Goal: Task Accomplishment & Management: Manage account settings

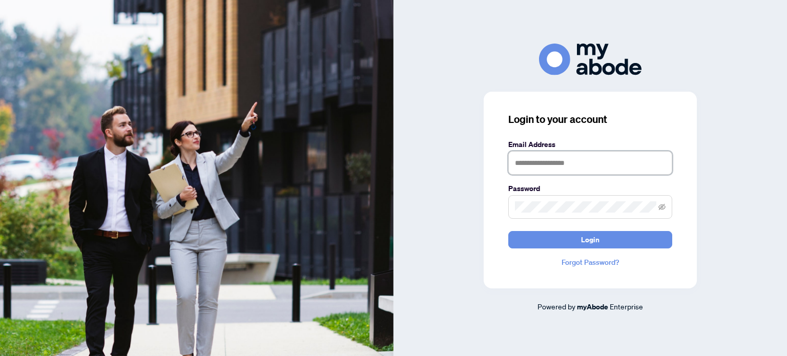
click at [539, 163] on input "text" at bounding box center [590, 163] width 164 height 24
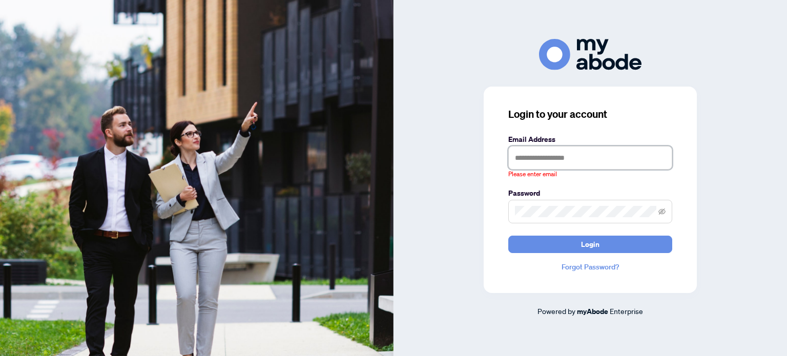
type input "**********"
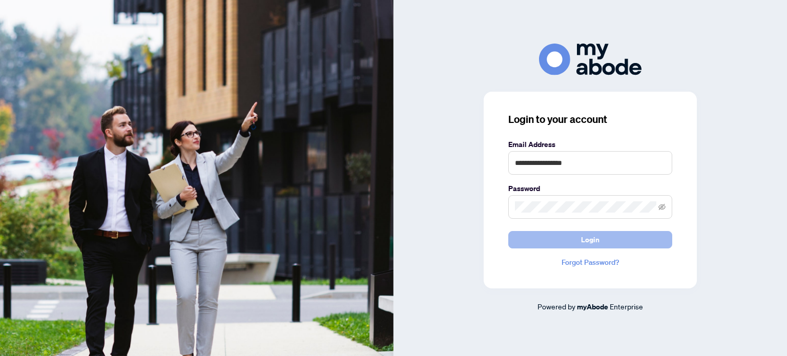
click at [590, 238] on span "Login" at bounding box center [590, 239] width 18 height 16
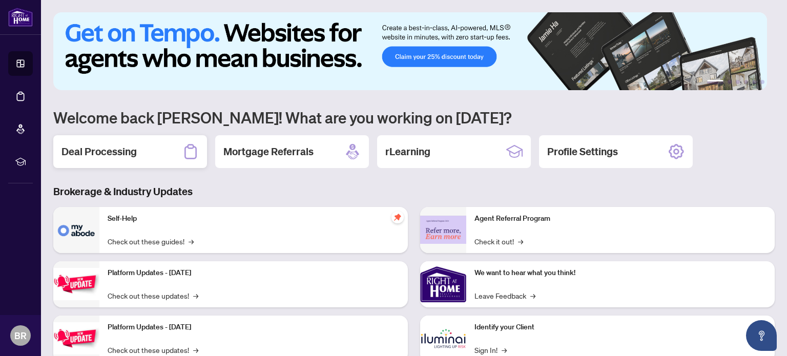
click at [98, 151] on h2 "Deal Processing" at bounding box center [98, 151] width 75 height 14
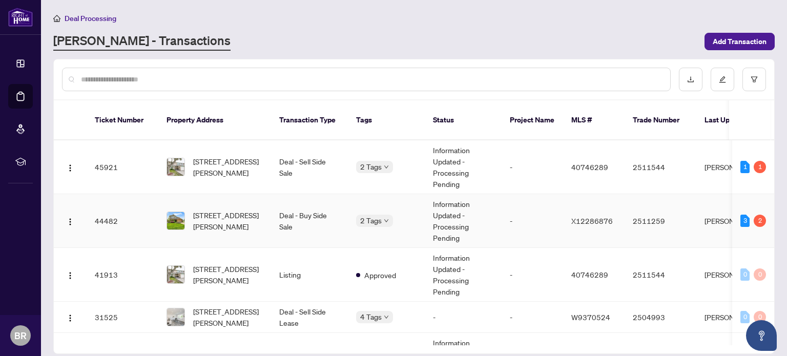
click at [109, 202] on td "44482" at bounding box center [123, 221] width 72 height 54
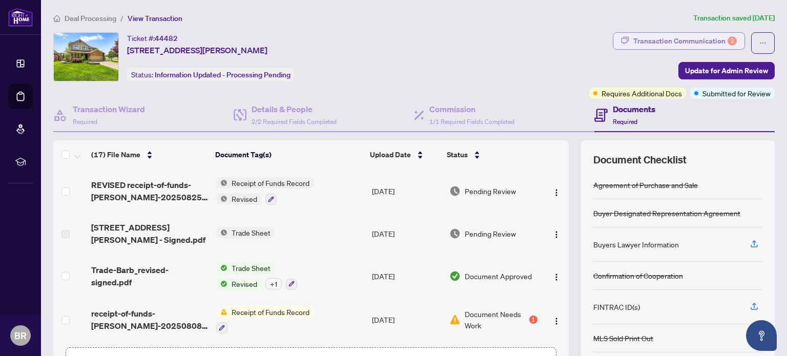
click at [669, 41] on div "Transaction Communication 2" at bounding box center [684, 41] width 103 height 16
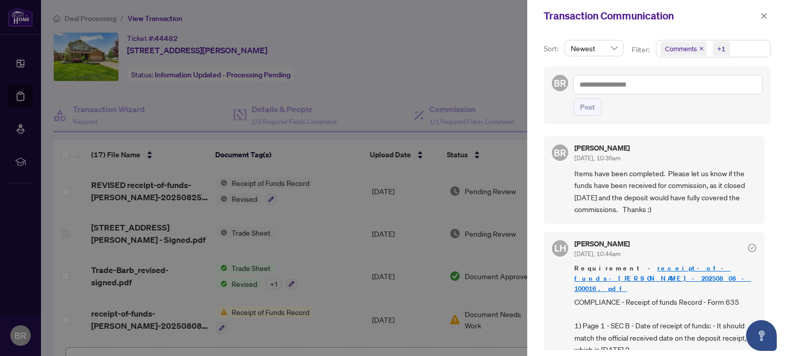
click at [403, 77] on div at bounding box center [393, 178] width 787 height 356
click at [761, 16] on icon "close" at bounding box center [763, 15] width 7 height 7
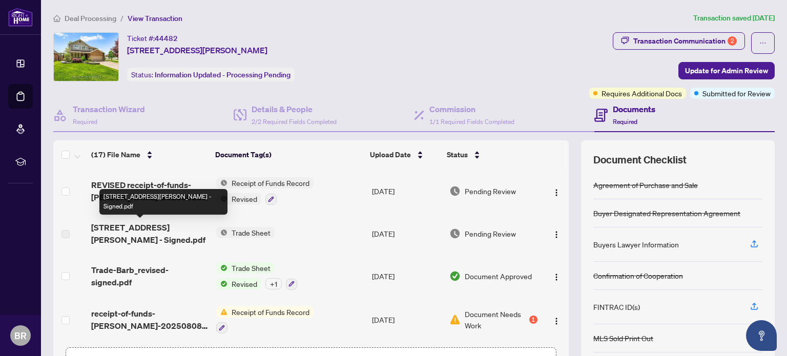
click at [162, 230] on span "[STREET_ADDRESS][PERSON_NAME] - Signed.pdf" at bounding box center [149, 233] width 116 height 25
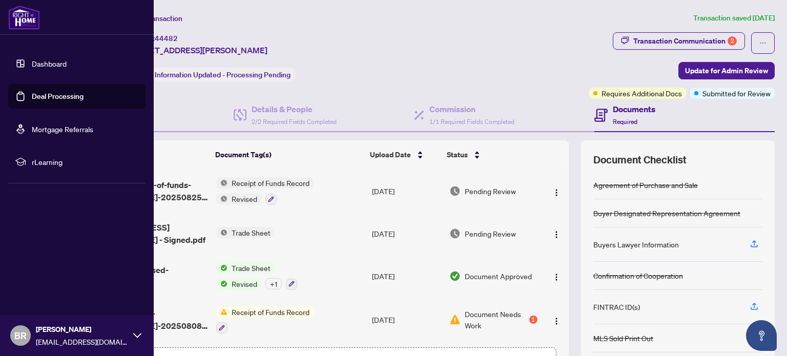
click at [57, 62] on link "Dashboard" at bounding box center [49, 63] width 35 height 9
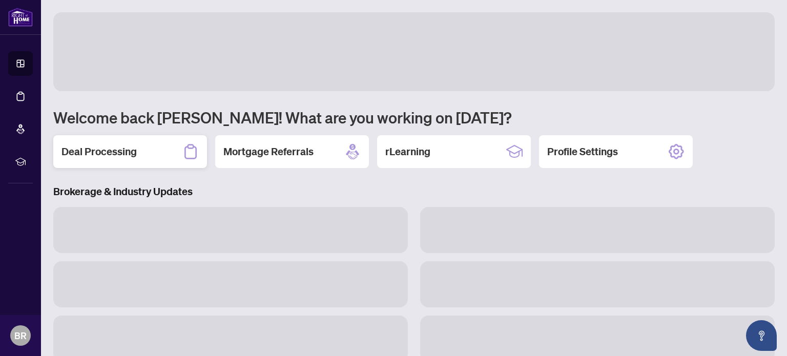
click at [104, 152] on h2 "Deal Processing" at bounding box center [98, 151] width 75 height 14
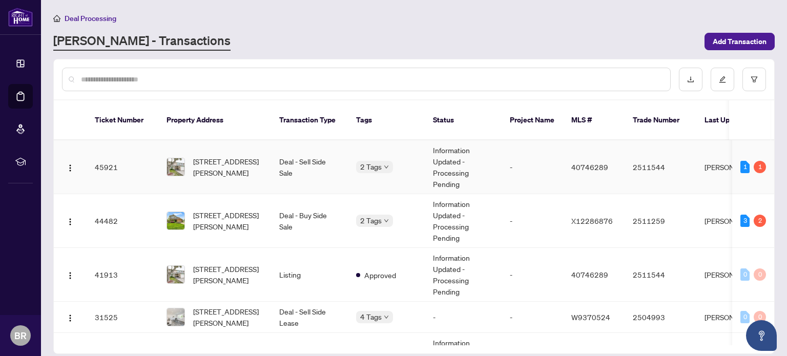
click at [108, 159] on td "45921" at bounding box center [123, 167] width 72 height 54
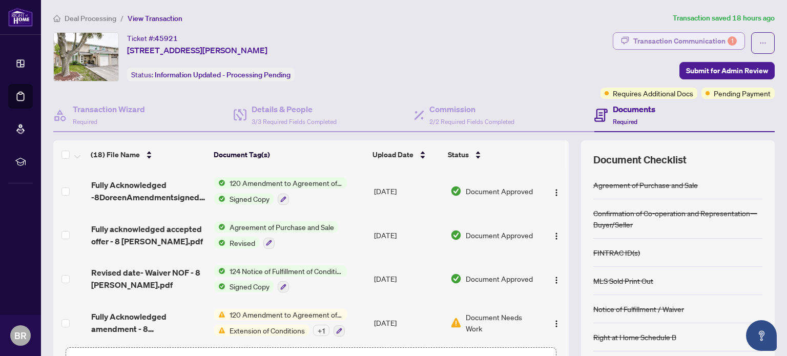
click at [643, 37] on div "Transaction Communication 1" at bounding box center [684, 41] width 103 height 16
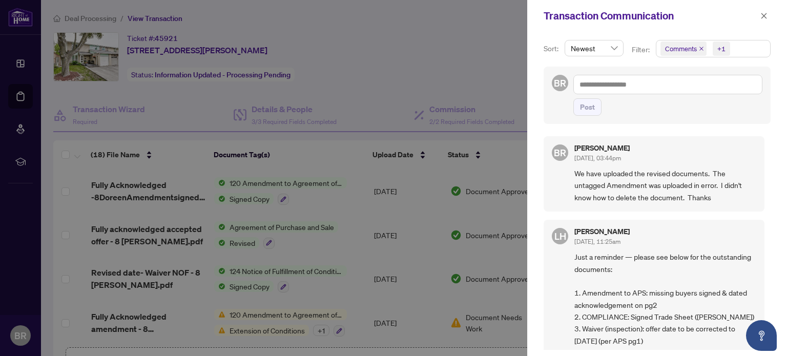
click at [455, 94] on div at bounding box center [393, 178] width 787 height 356
click at [762, 16] on icon "close" at bounding box center [763, 15] width 7 height 7
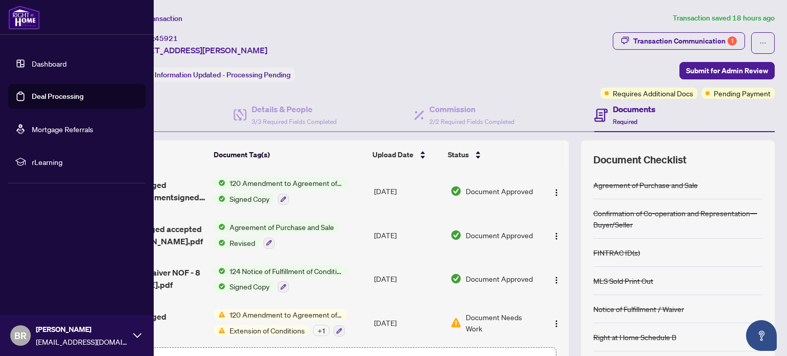
click at [45, 63] on link "Dashboard" at bounding box center [49, 63] width 35 height 9
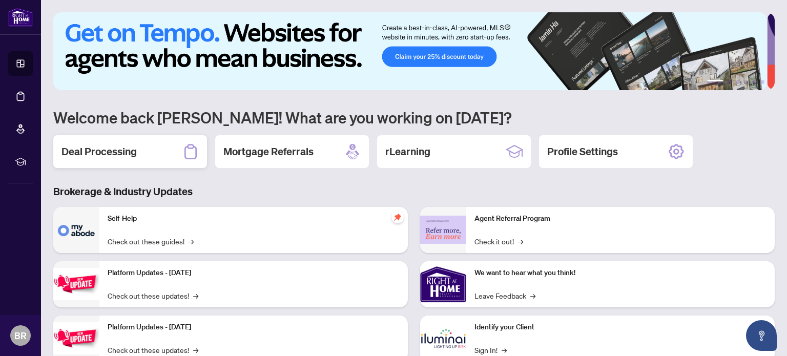
click at [111, 155] on h2 "Deal Processing" at bounding box center [98, 151] width 75 height 14
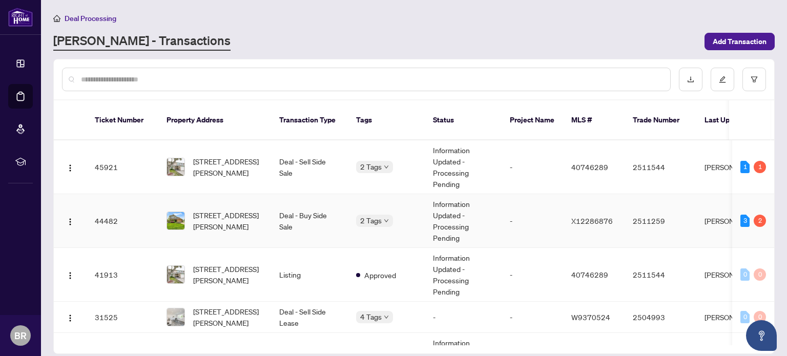
click at [108, 208] on td "44482" at bounding box center [123, 221] width 72 height 54
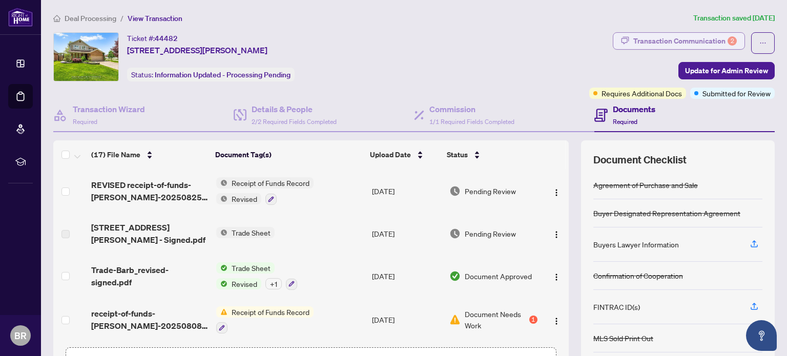
click at [648, 37] on div "Transaction Communication 2" at bounding box center [684, 41] width 103 height 16
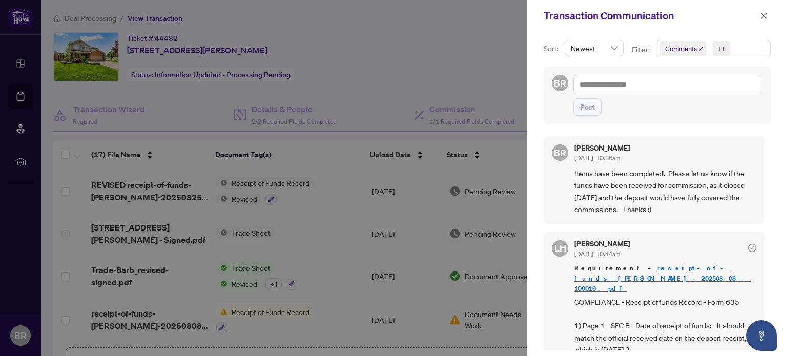
click at [424, 65] on div at bounding box center [393, 178] width 787 height 356
click at [761, 18] on icon "close" at bounding box center [764, 16] width 6 height 6
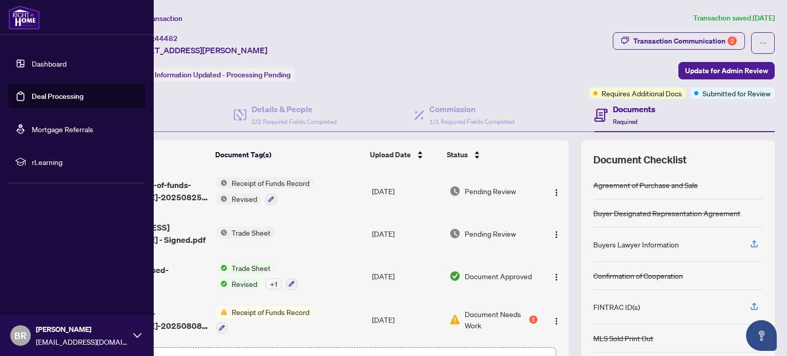
click at [49, 66] on link "Dashboard" at bounding box center [49, 63] width 35 height 9
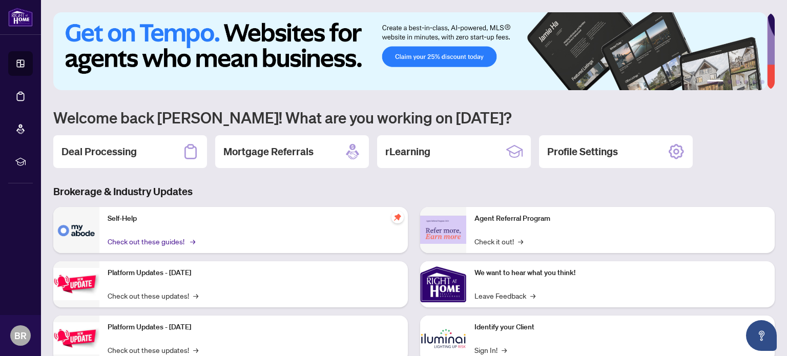
click at [187, 240] on link "Check out these guides! →" at bounding box center [151, 241] width 86 height 11
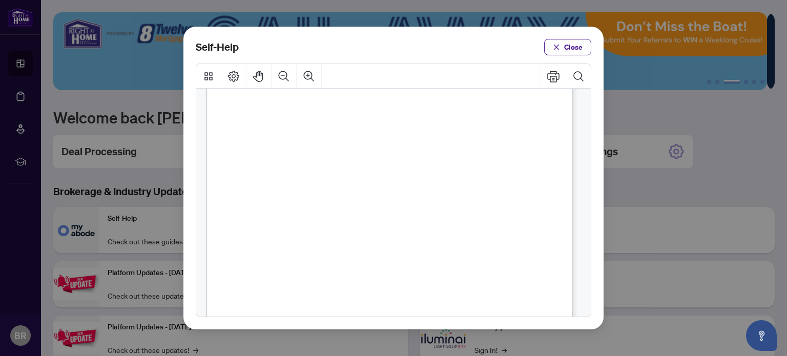
scroll to position [232, 0]
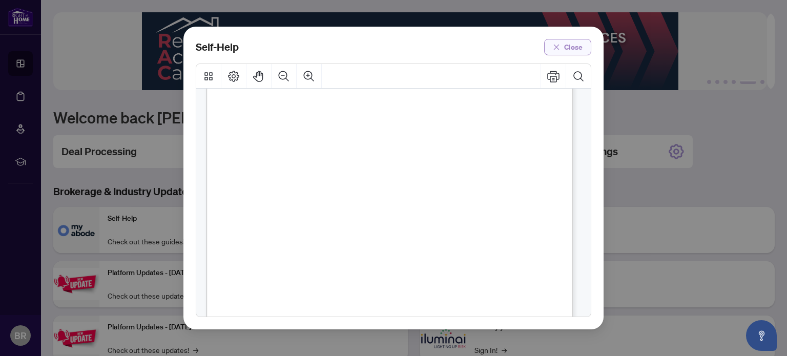
click at [584, 47] on button "Close" at bounding box center [567, 47] width 47 height 16
